Goal: Task Accomplishment & Management: Use online tool/utility

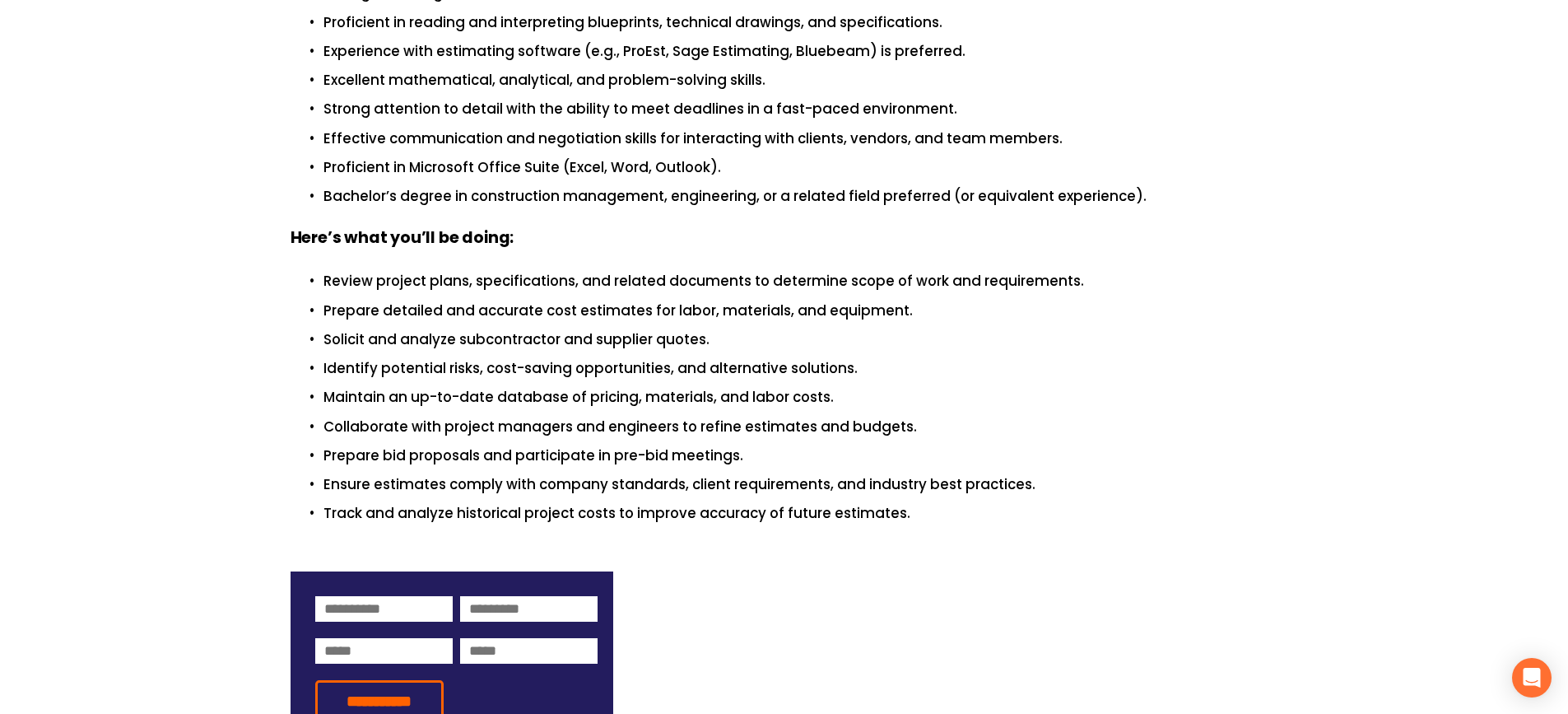
scroll to position [988, 0]
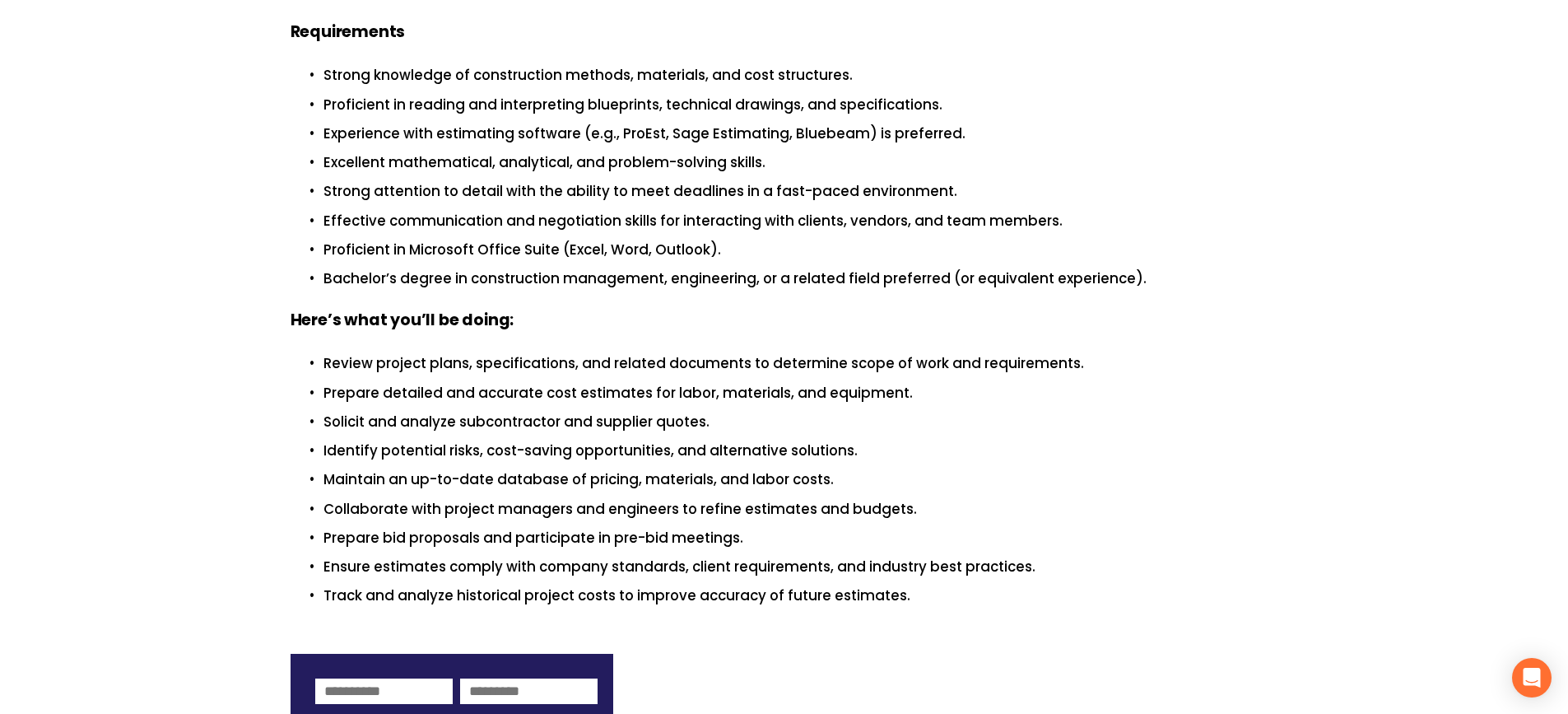
scroll to position [905, 0]
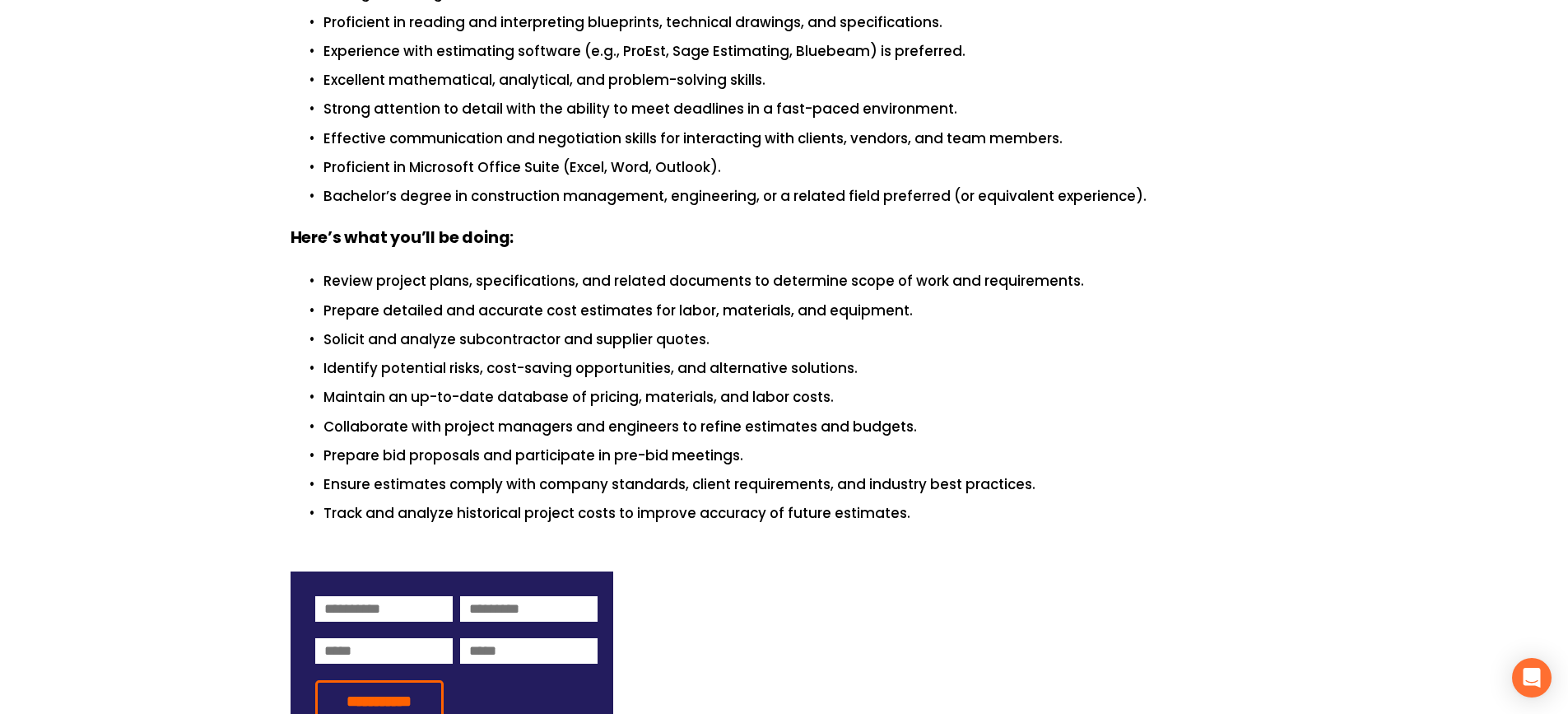
scroll to position [905, 0]
